Goal: Navigation & Orientation: Find specific page/section

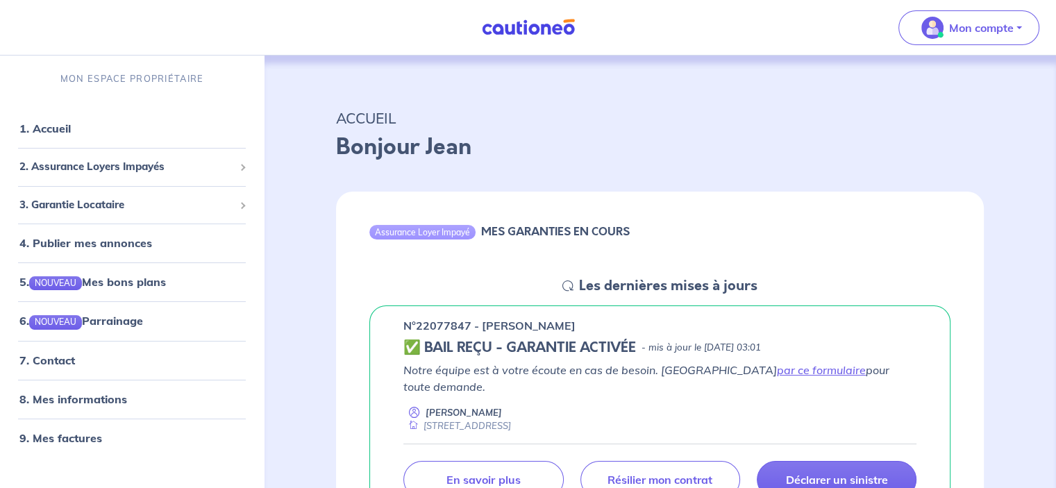
click at [956, 28] on p "Mon compte" at bounding box center [981, 27] width 65 height 17
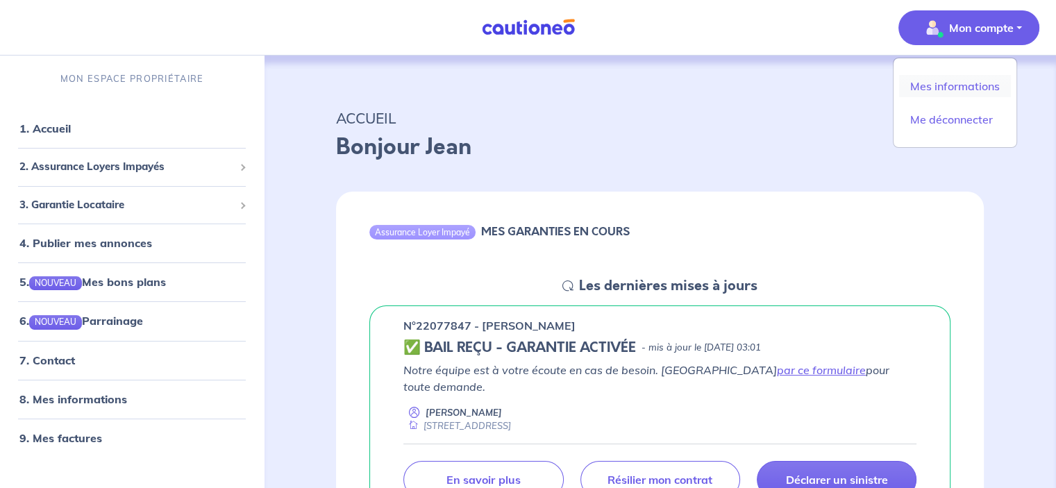
click at [952, 82] on link "Mes informations" at bounding box center [955, 86] width 112 height 22
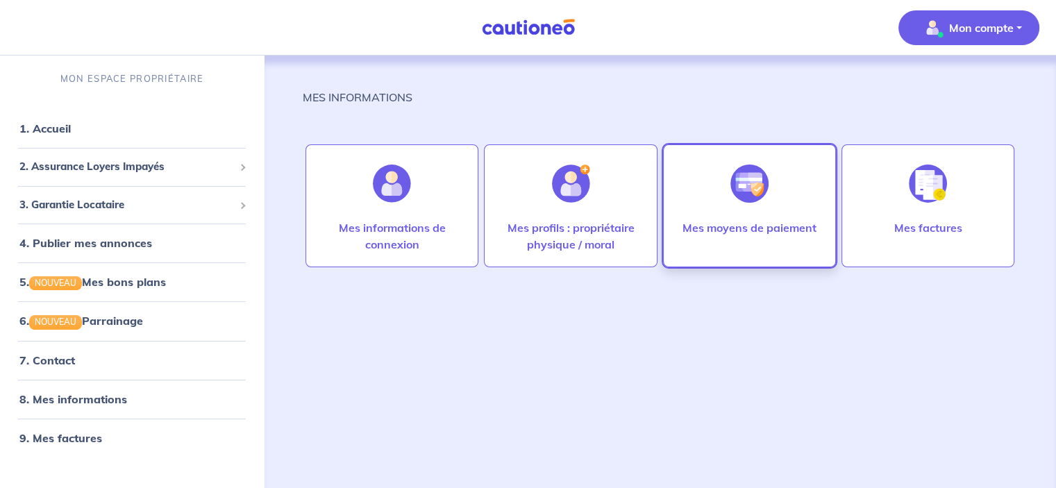
click at [761, 232] on p "Mes moyens de paiement" at bounding box center [749, 227] width 134 height 17
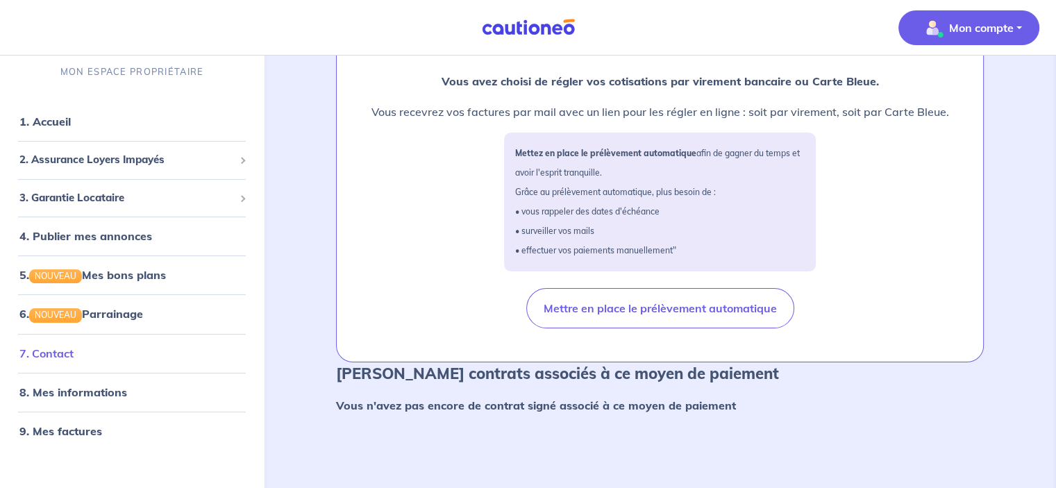
scroll to position [155, 0]
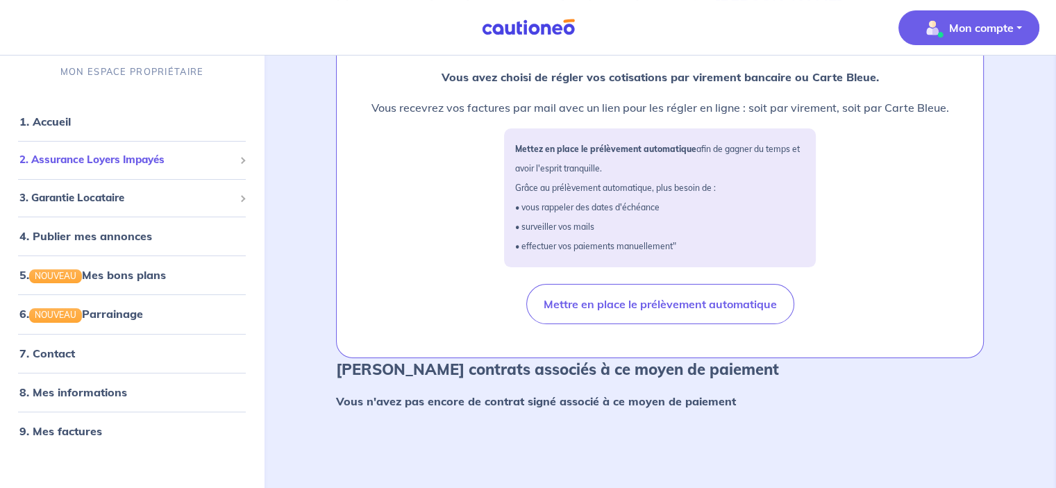
click at [94, 158] on span "2. Assurance Loyers Impayés" at bounding box center [126, 160] width 214 height 16
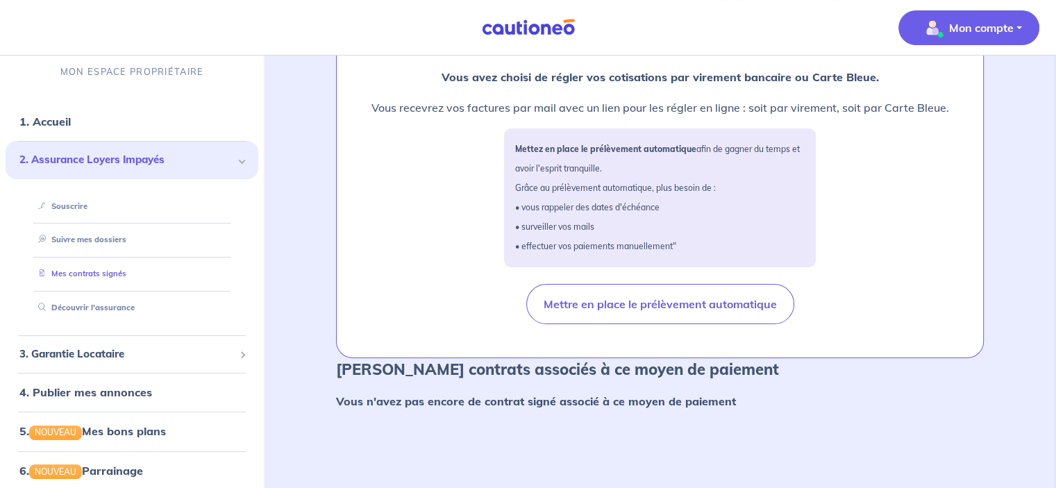
click at [121, 270] on link "Mes contrats signés" at bounding box center [80, 274] width 94 height 10
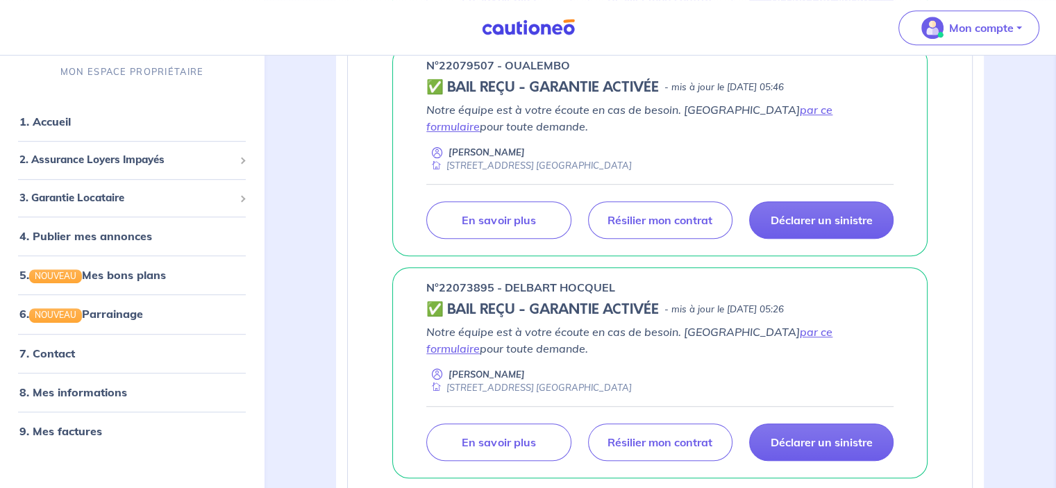
scroll to position [625, 0]
